Goal: Download file/media

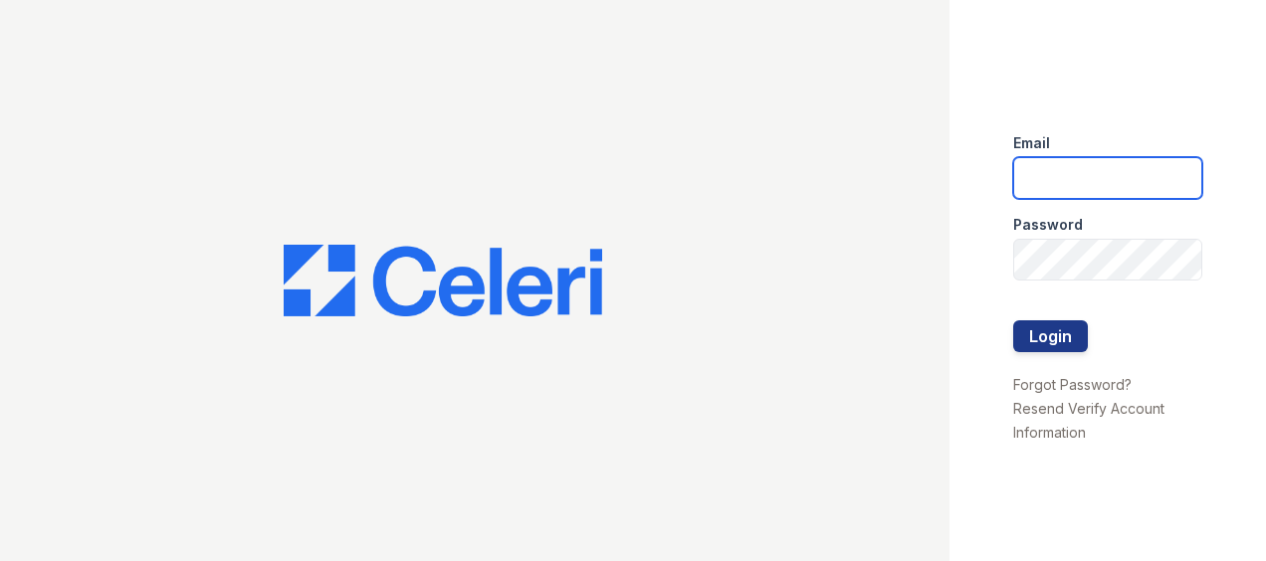
click at [1067, 185] on input "email" at bounding box center [1107, 178] width 189 height 42
type input "[PERSON_NAME][EMAIL_ADDRESS][PERSON_NAME][DOMAIN_NAME]"
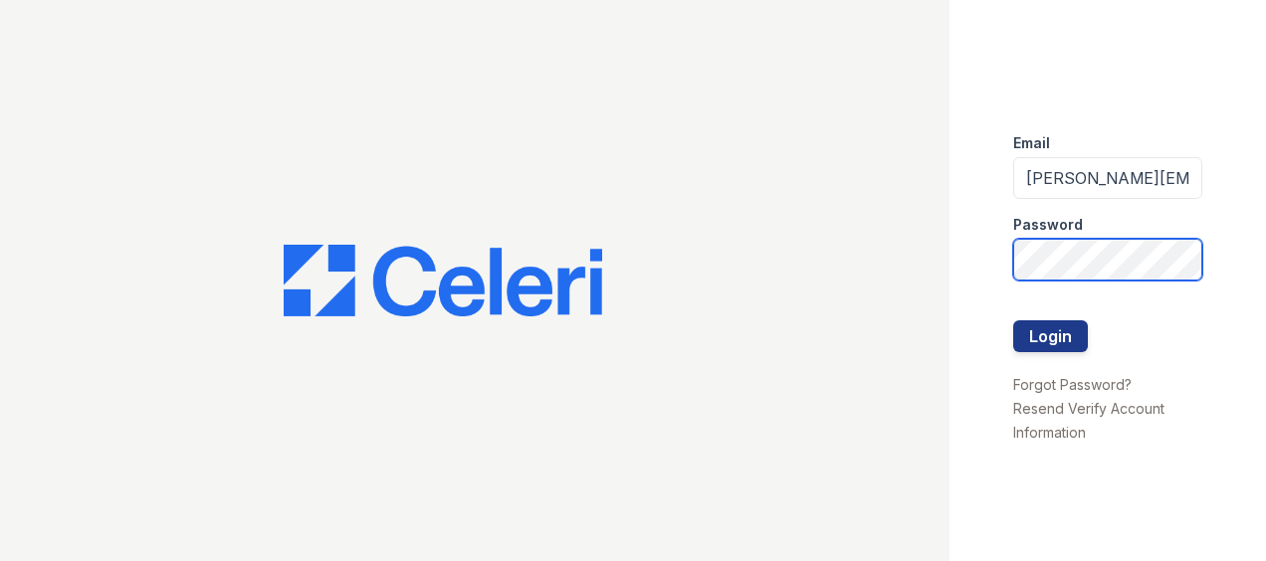
click at [1013, 320] on button "Login" at bounding box center [1050, 336] width 75 height 32
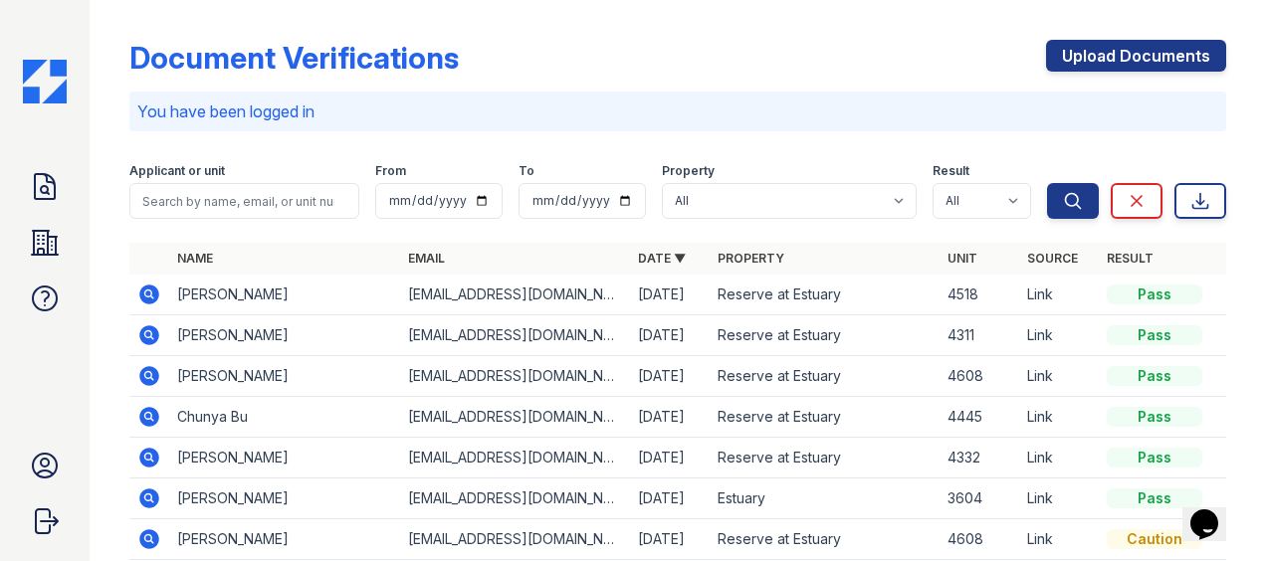
click at [145, 289] on icon at bounding box center [149, 295] width 20 height 20
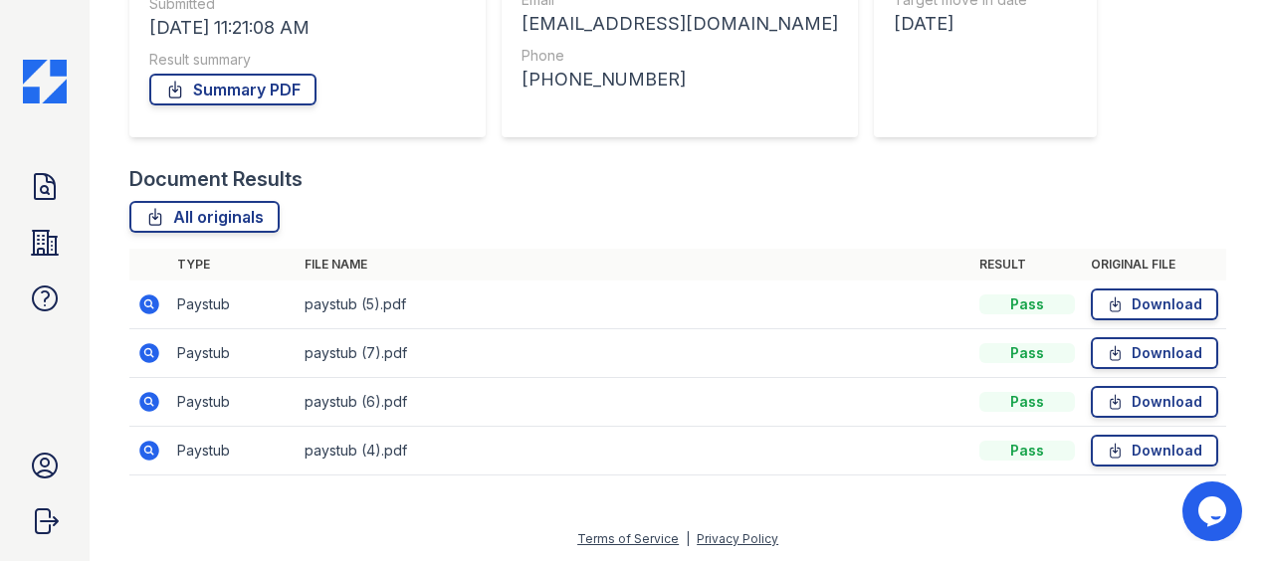
scroll to position [324, 0]
click at [1142, 297] on link "Download" at bounding box center [1153, 305] width 127 height 32
click at [1167, 348] on link "Download" at bounding box center [1153, 353] width 127 height 32
click at [1090, 402] on link "Download" at bounding box center [1153, 402] width 127 height 32
click at [1090, 450] on link "Download" at bounding box center [1153, 451] width 127 height 32
